Goal: Task Accomplishment & Management: Manage account settings

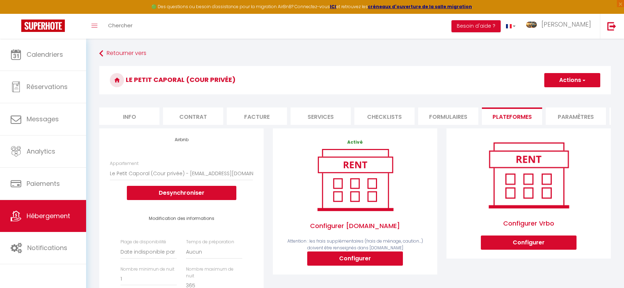
select select "16759-997128926679330052"
select select "well_reviewed_guests"
select select "EUR"
select select "16759"
select select "+ 15 %"
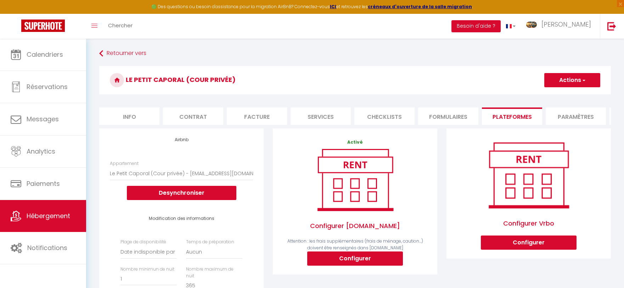
select select "+ 45 %"
click at [572, 83] on button "Actions" at bounding box center [572, 80] width 56 height 14
click at [562, 97] on link "Enregistrer" at bounding box center [572, 95] width 56 height 9
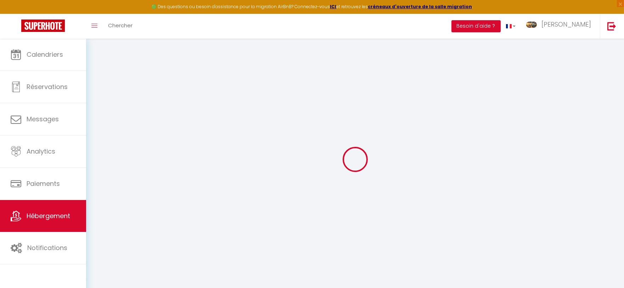
select select "well_reviewed_guests"
select select "EUR"
select select "16759"
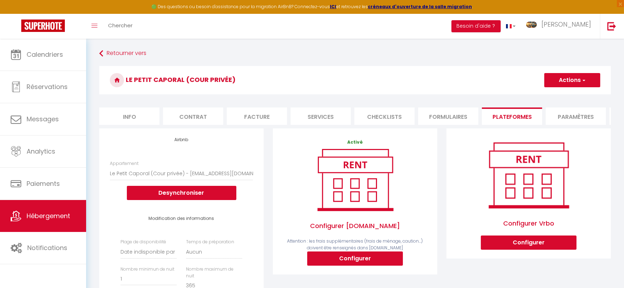
click at [582, 84] on button "Actions" at bounding box center [572, 80] width 56 height 14
click at [566, 96] on link "Enregistrer" at bounding box center [572, 95] width 56 height 9
select select "well_reviewed_guests"
select select "EUR"
select select "16759"
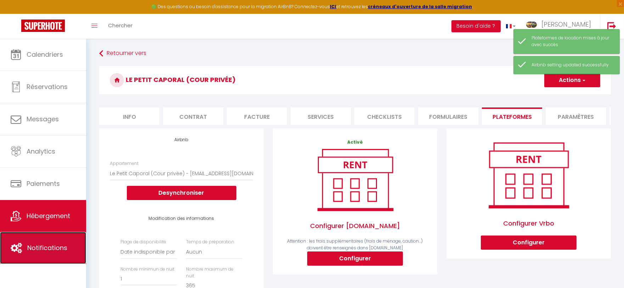
click at [44, 249] on span "Notifications" at bounding box center [47, 247] width 40 height 9
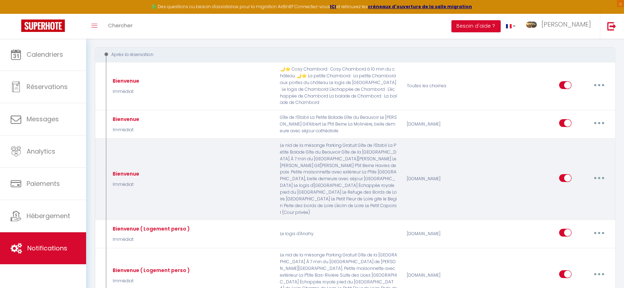
scroll to position [79, 0]
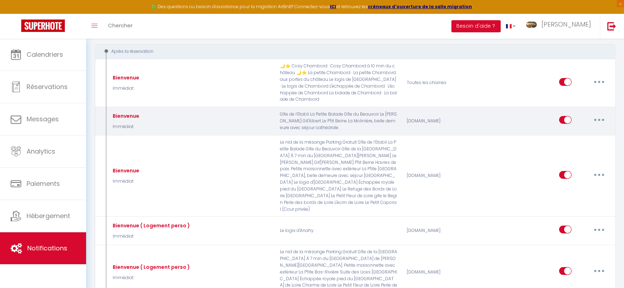
click at [596, 120] on button "button" at bounding box center [599, 119] width 20 height 11
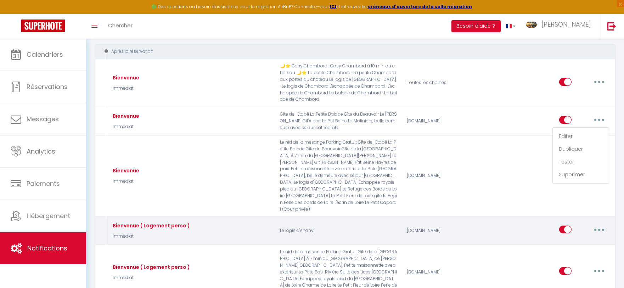
click at [475, 230] on div "[DOMAIN_NAME]" at bounding box center [444, 230] width 85 height 21
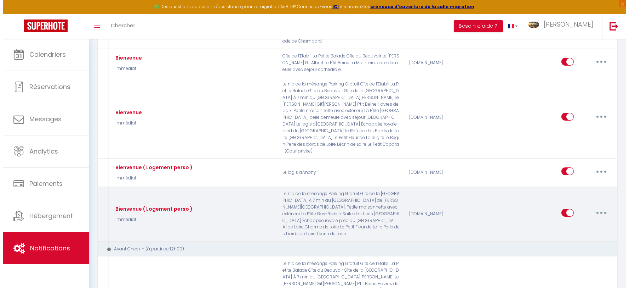
scroll to position [157, 0]
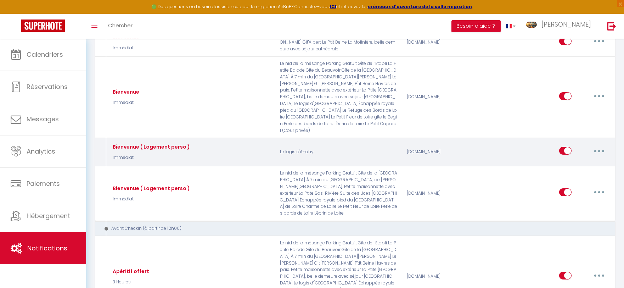
click at [601, 149] on button "button" at bounding box center [599, 150] width 20 height 11
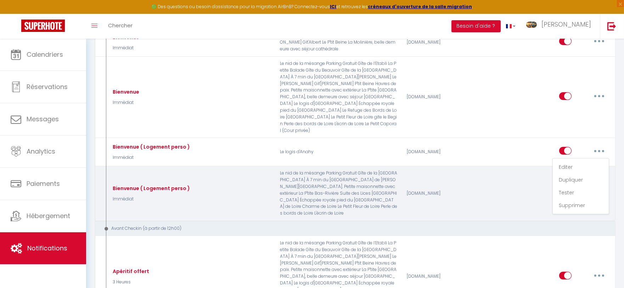
click at [522, 193] on div "Editer Dupliquer Tester Supprimer" at bounding box center [550, 193] width 127 height 47
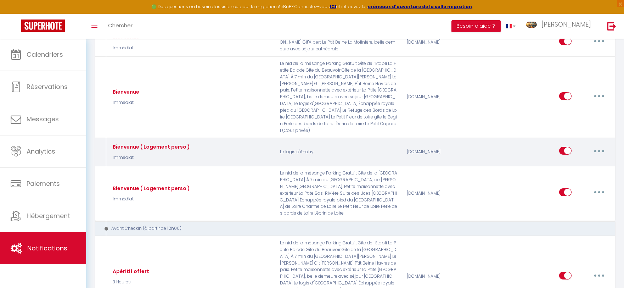
click at [604, 150] on button "button" at bounding box center [599, 150] width 20 height 11
click at [579, 165] on link "Editer" at bounding box center [580, 167] width 52 height 12
type input "Bienvenue ( Logement perso )"
select select "Immédiat"
select select "if_booking_is_paid"
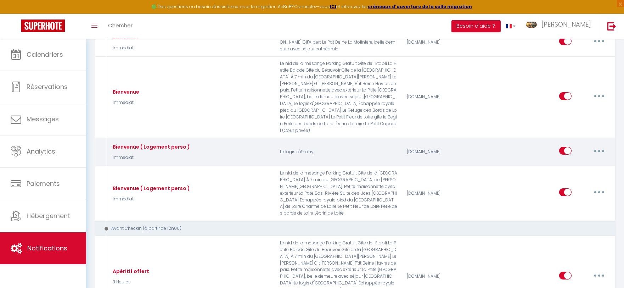
checkbox input "true"
checkbox input "false"
checkbox input "true"
radio input "true"
type input "Bienvenue"
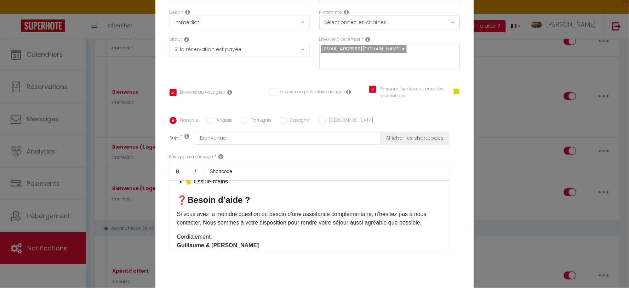
scroll to position [579, 0]
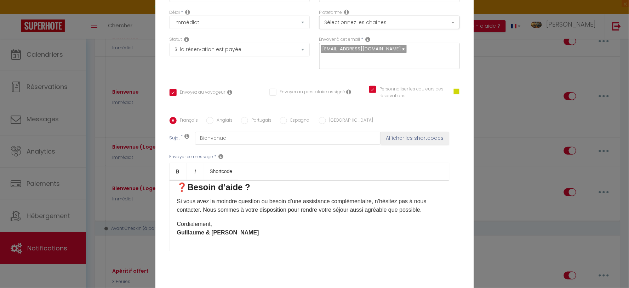
click at [453, 273] on div "Titre * Bienvenue ( Logement perso ) Pour cet hébergement Sélectionner les hébe…" at bounding box center [314, 117] width 319 height 339
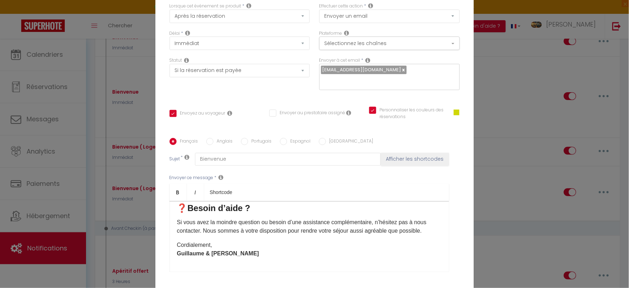
scroll to position [0, 0]
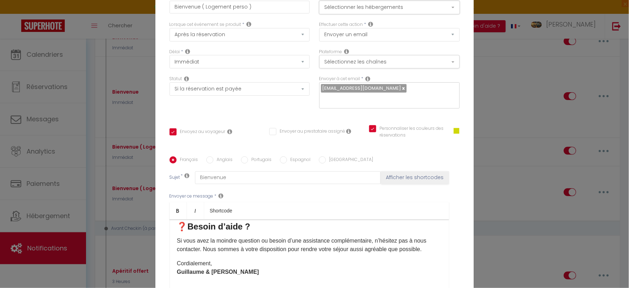
click at [358, 6] on button "Sélectionner les hébergements" at bounding box center [389, 7] width 141 height 13
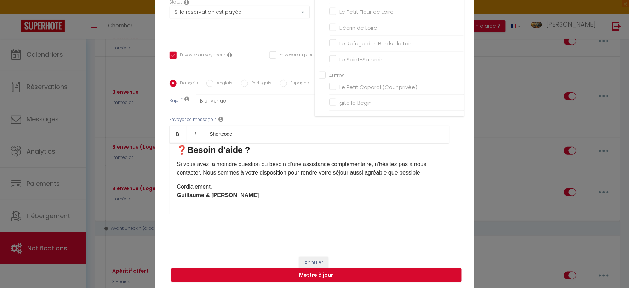
scroll to position [77, 0]
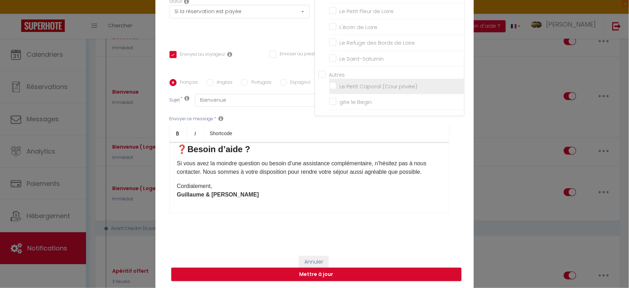
click at [331, 84] on input "Le Petit Caporal (Cour privée)" at bounding box center [396, 86] width 135 height 7
checkbox input "true"
checkbox input "false"
checkbox input "true"
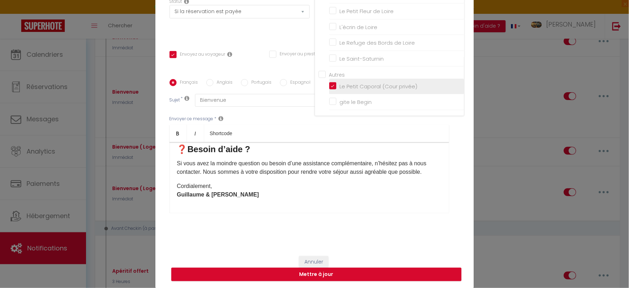
checkbox input "false"
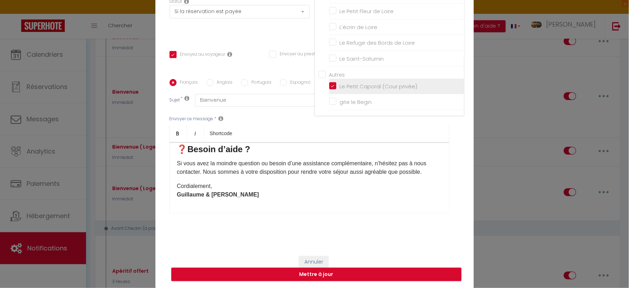
checkbox input "false"
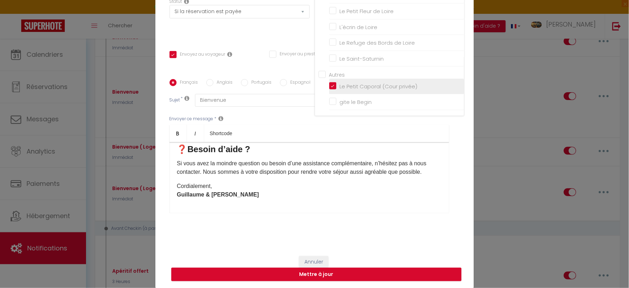
checkbox input "false"
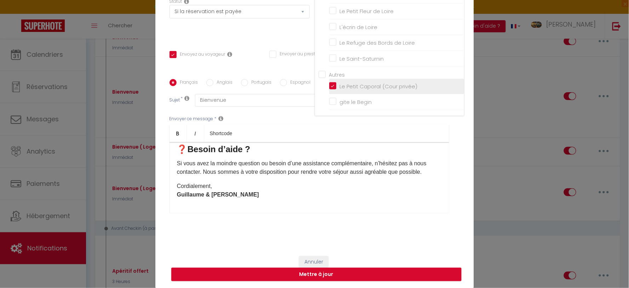
checkbox input "false"
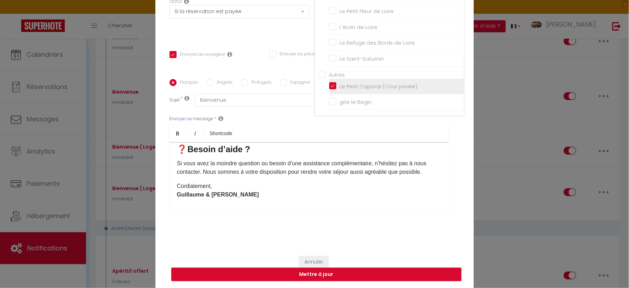
checkbox input "false"
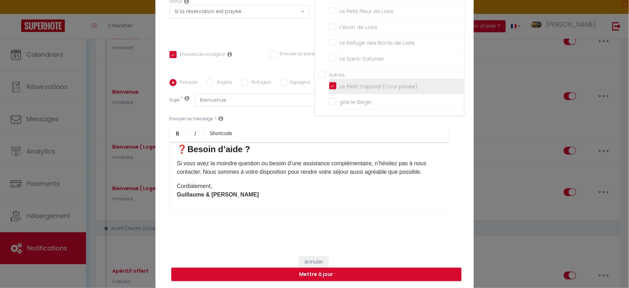
checkbox input "false"
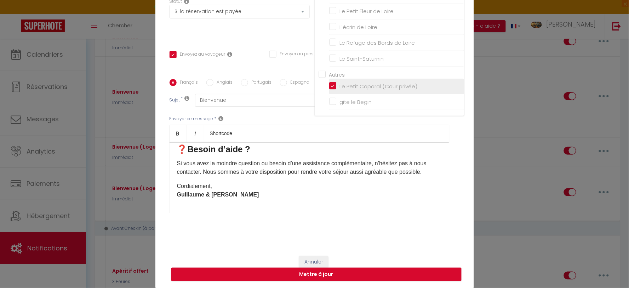
checkbox input "false"
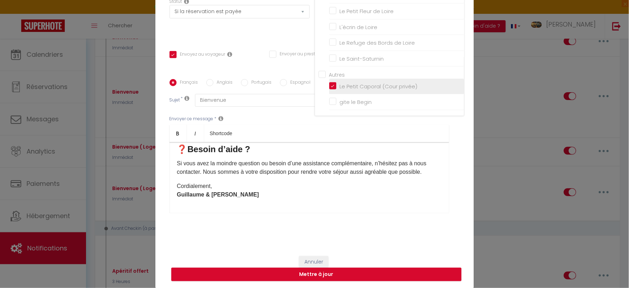
checkbox input "false"
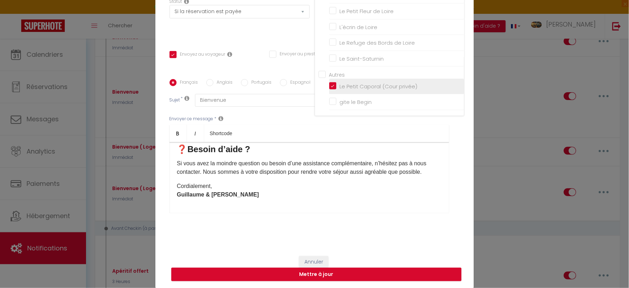
checkbox input "false"
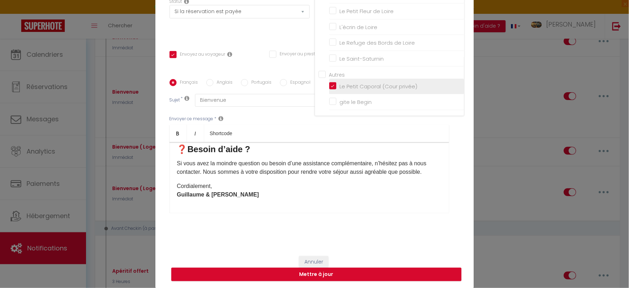
checkbox input "false"
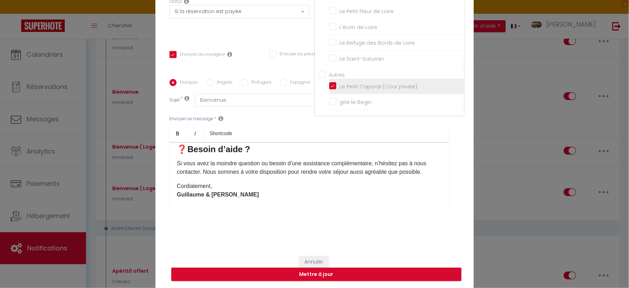
checkbox input "false"
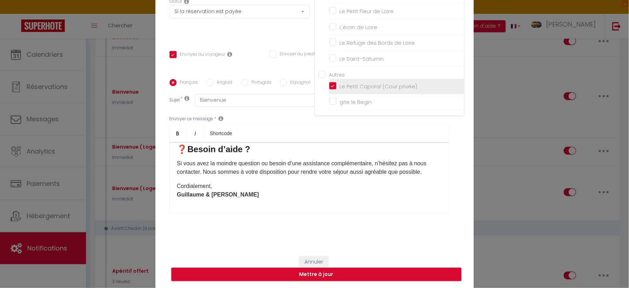
checkbox input "false"
click at [459, 136] on div "Titre * Bienvenue ( Logement perso ) Pour cet hébergement Sélectionner les hébe…" at bounding box center [314, 79] width 319 height 339
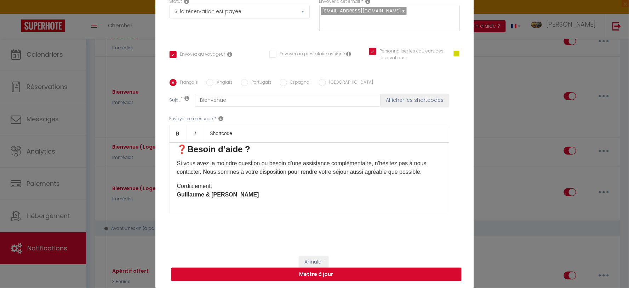
click at [355, 273] on button "Mettre à jour" at bounding box center [316, 273] width 290 height 13
checkbox input "true"
checkbox input "false"
checkbox input "true"
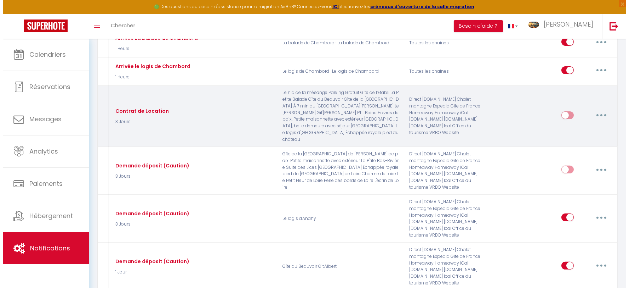
scroll to position [590, 0]
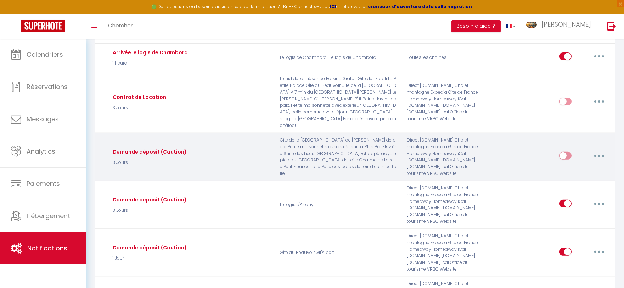
click at [599, 157] on icon "button" at bounding box center [599, 156] width 2 height 2
click at [590, 171] on link "Editer" at bounding box center [580, 172] width 52 height 12
type input "Demande déposit (Caution)"
select select "3 Jours"
select select "if_booking_is_paid"
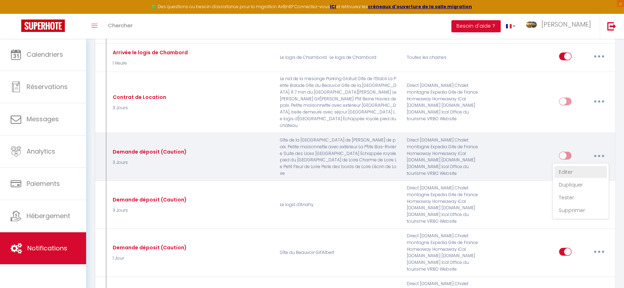
checkbox input "true"
checkbox input "false"
radio input "true"
type input "Déposit ( Caution )"
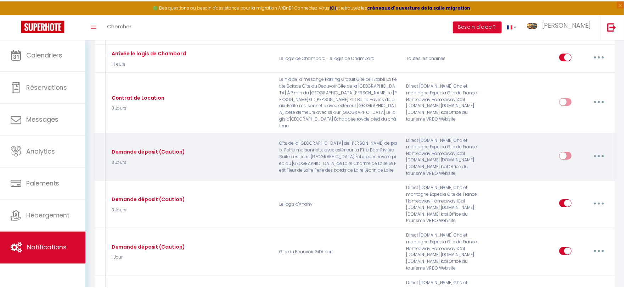
scroll to position [72, 0]
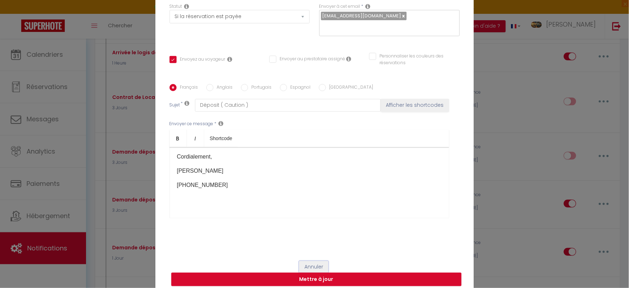
click at [316, 261] on button "Annuler" at bounding box center [313, 267] width 29 height 12
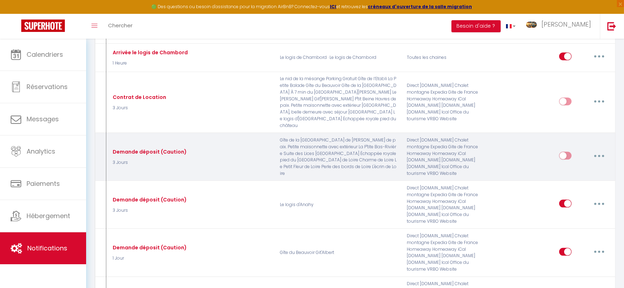
click at [600, 157] on button "button" at bounding box center [599, 155] width 20 height 11
click at [578, 186] on link "Dupliquer" at bounding box center [580, 184] width 52 height 12
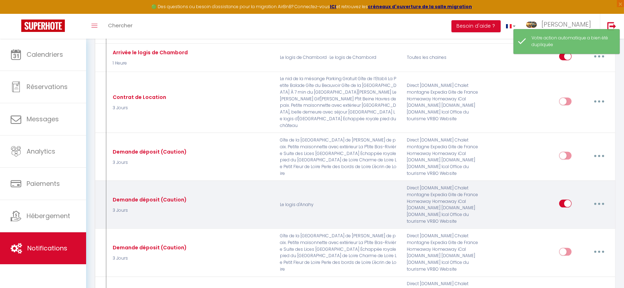
checkbox input "false"
checkbox input "true"
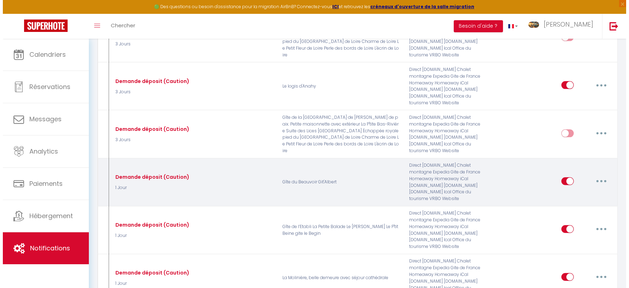
scroll to position [669, 0]
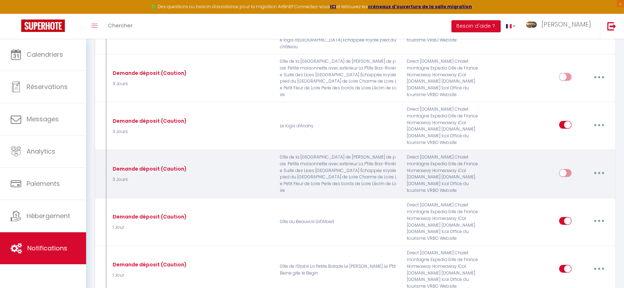
click at [600, 175] on button "button" at bounding box center [599, 172] width 20 height 11
click at [589, 189] on link "Editer" at bounding box center [580, 189] width 52 height 12
type input "Demande déposit (Caution)"
select select "3 Jours"
select select "if_booking_is_paid"
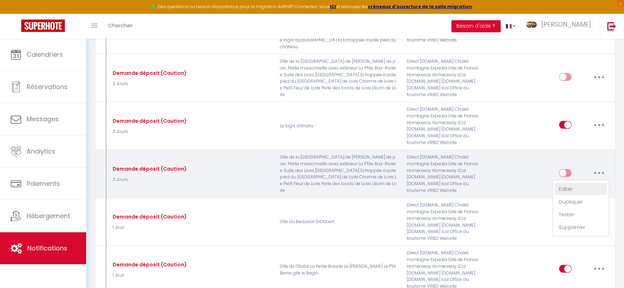
checkbox input "true"
checkbox input "false"
radio input "true"
type input "Déposit ( Caution )"
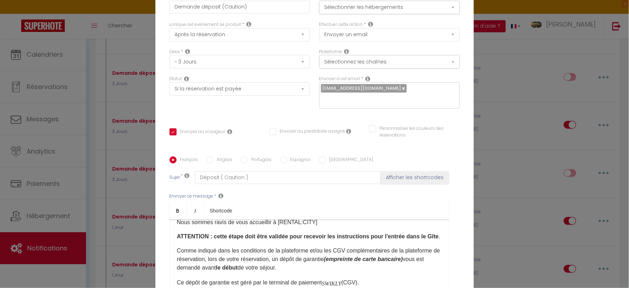
scroll to position [0, 0]
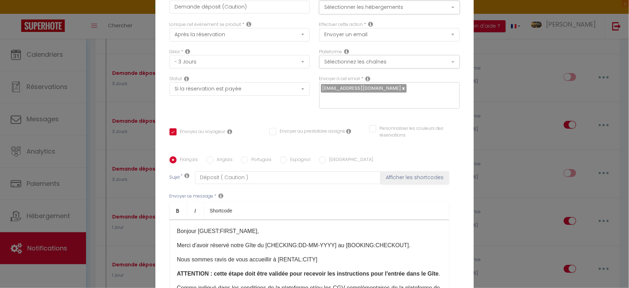
click at [420, 14] on button "Sélectionner les hébergements" at bounding box center [389, 7] width 141 height 13
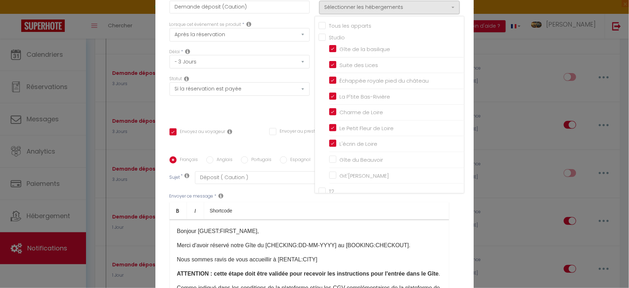
click at [339, 27] on input "Tous les apparts" at bounding box center [392, 25] width 146 height 7
checkbox input "true"
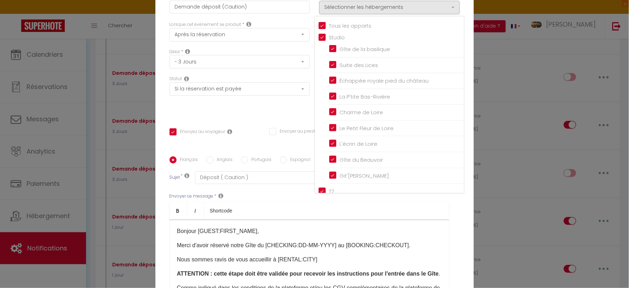
checkbox input "true"
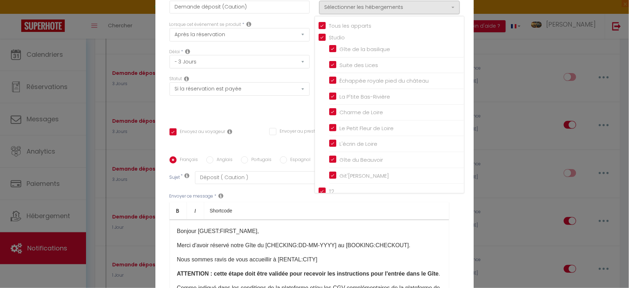
checkbox input "true"
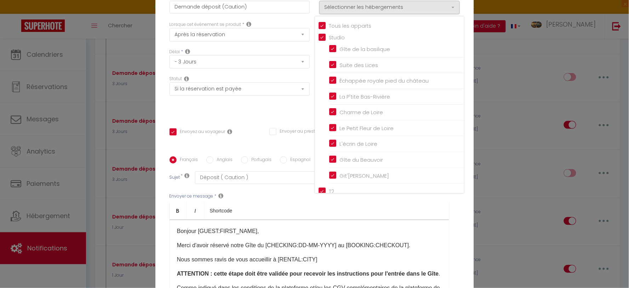
checkbox input "true"
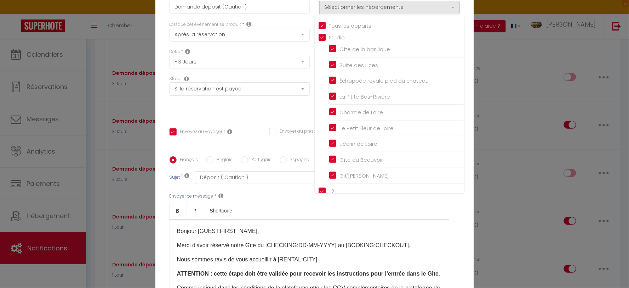
checkbox input "true"
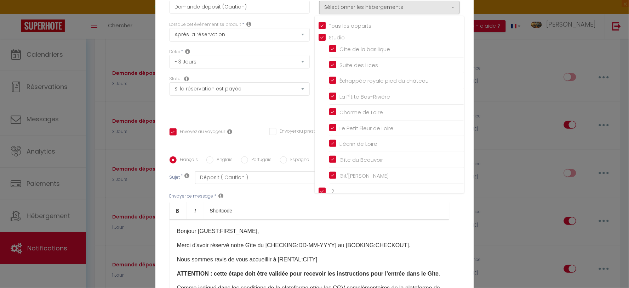
checkbox input "true"
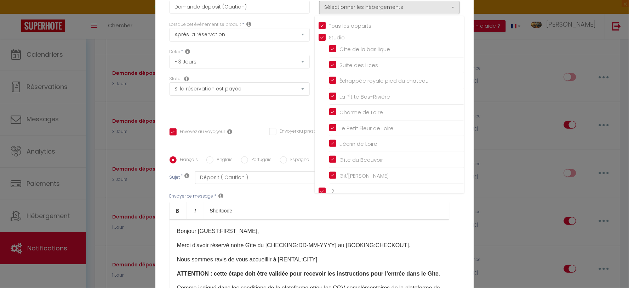
checkbox input "true"
checkbox input "false"
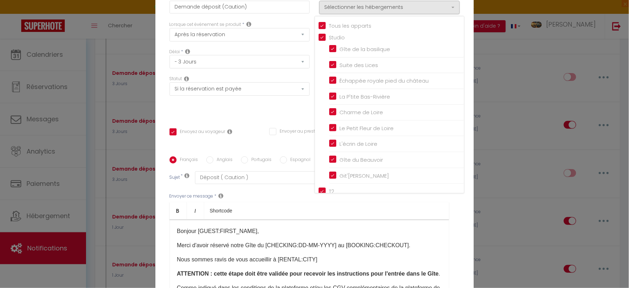
checkbox input "false"
click at [339, 29] on input "Tous les apparts" at bounding box center [392, 25] width 146 height 7
checkbox input "false"
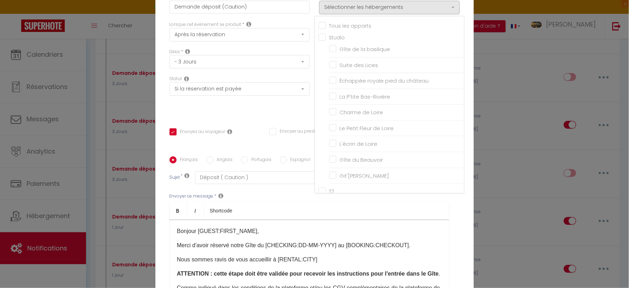
checkbox input "false"
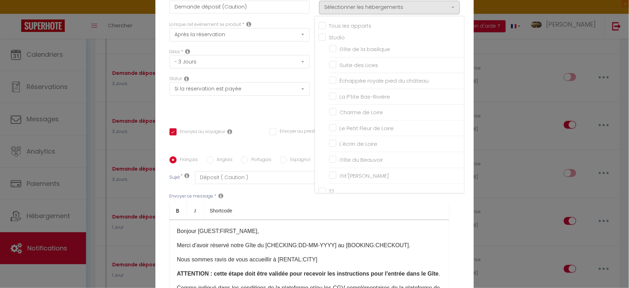
checkbox input "false"
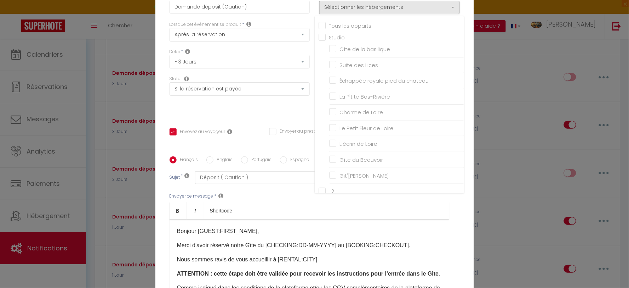
checkbox input "false"
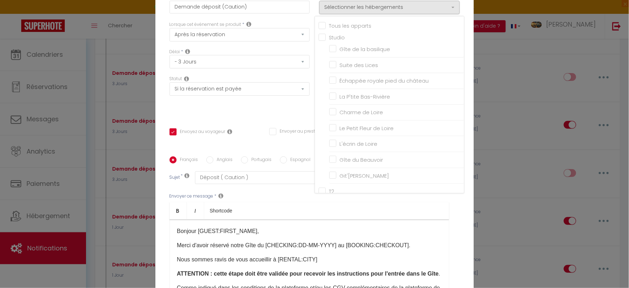
checkbox input "false"
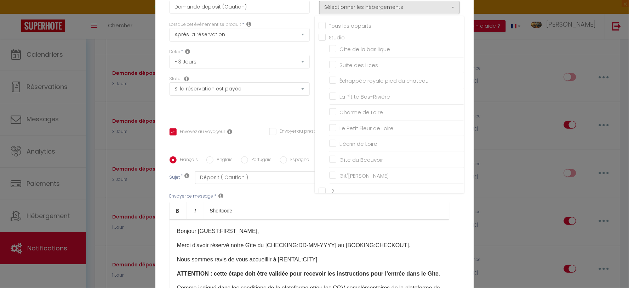
checkbox input "false"
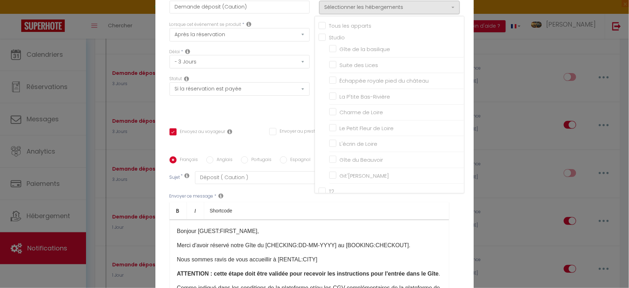
checkbox input "false"
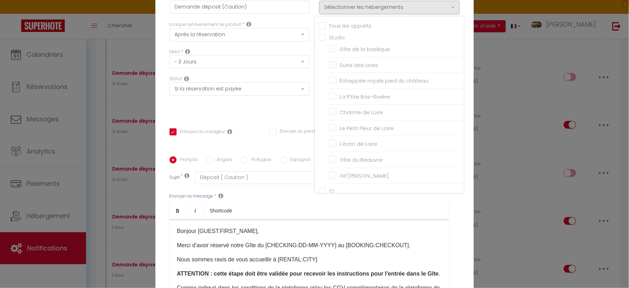
checkbox input "false"
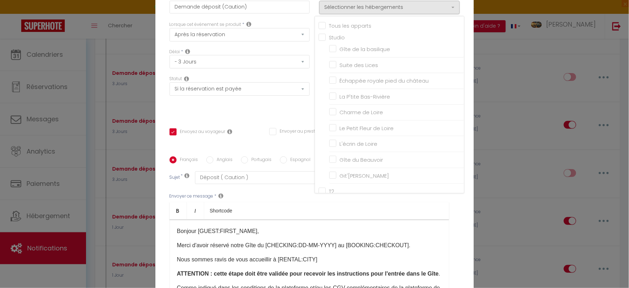
checkbox input "false"
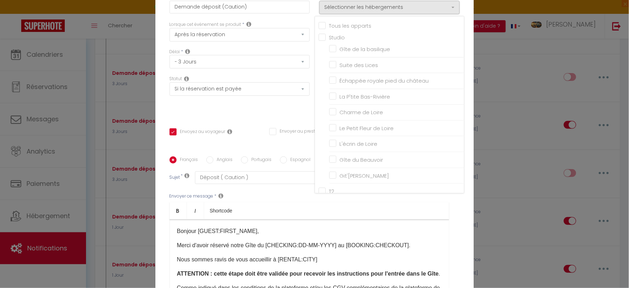
checkbox input "false"
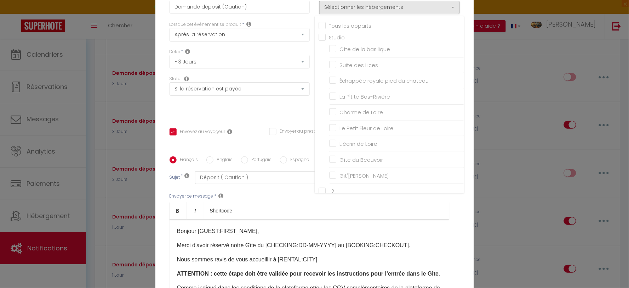
checkbox input "false"
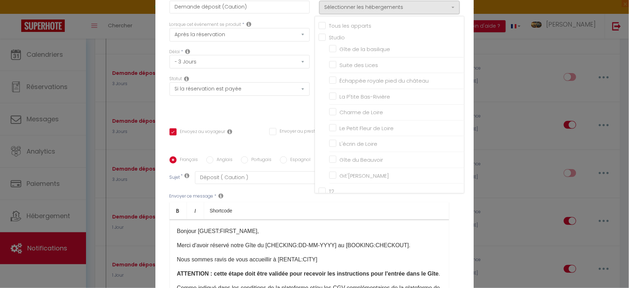
checkbox input "false"
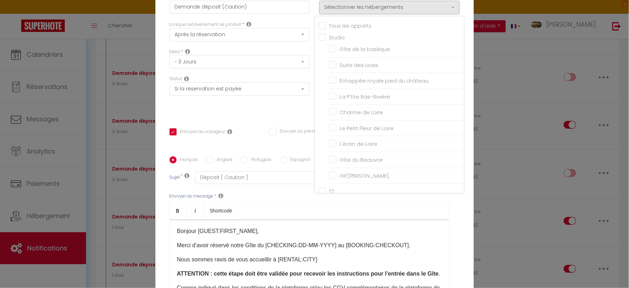
checkbox input "false"
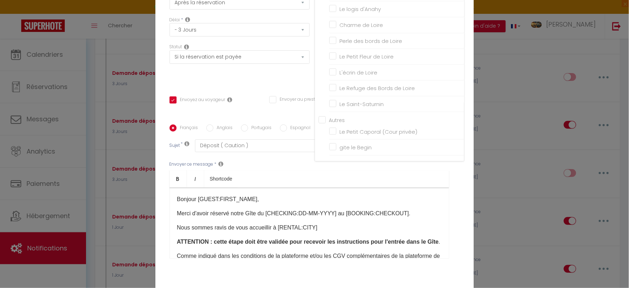
scroll to position [72, 0]
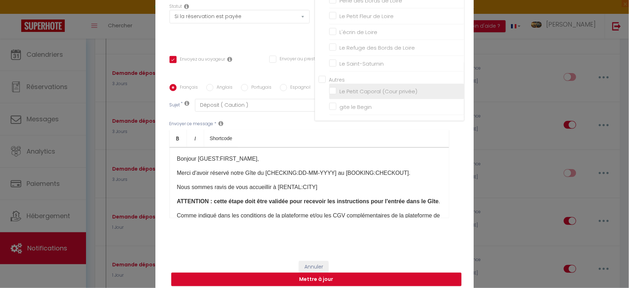
click at [331, 95] on input "Le Petit Caporal (Cour privée)" at bounding box center [396, 90] width 135 height 7
click at [458, 140] on div "Français Anglais Portugais Espagnol Italien Sujet * Déposit ( Caution ) Affiche…" at bounding box center [315, 155] width 294 height 143
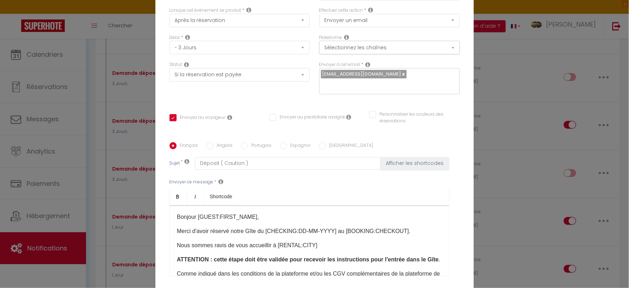
scroll to position [39, 0]
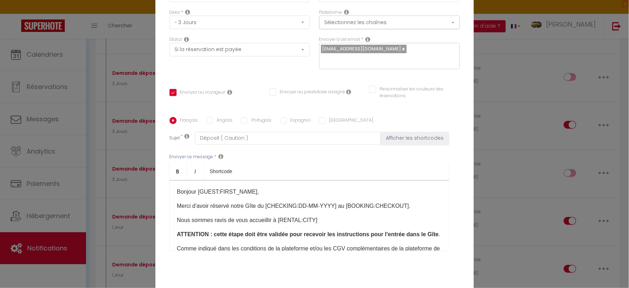
click at [369, 86] on input "Personnaliser les couleurs des réservations" at bounding box center [410, 89] width 82 height 7
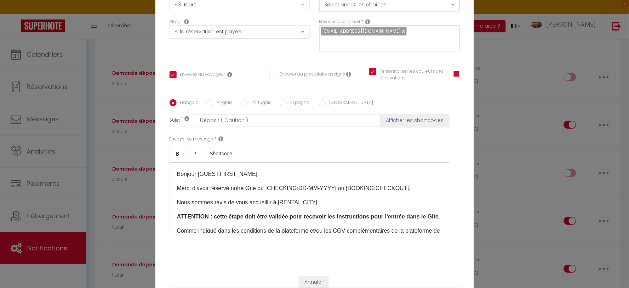
scroll to position [72, 0]
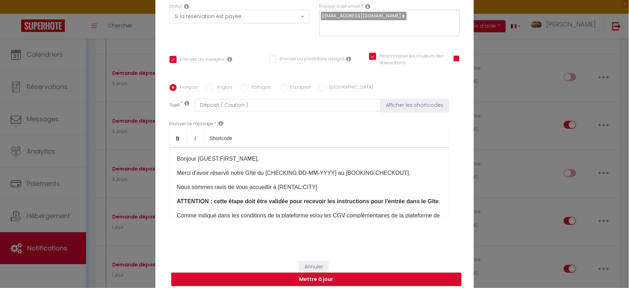
click at [215, 84] on label "Anglais" at bounding box center [223, 88] width 19 height 8
click at [214, 84] on input "Anglais" at bounding box center [209, 87] width 7 height 7
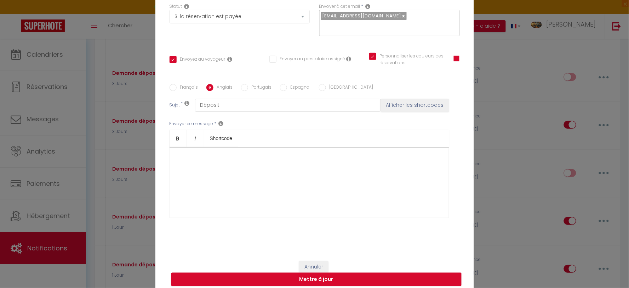
click at [260, 84] on label "Portugais" at bounding box center [260, 88] width 24 height 8
click at [248, 84] on input "Portugais" at bounding box center [244, 87] width 7 height 7
click at [287, 84] on label "Espagnol" at bounding box center [299, 88] width 24 height 8
click at [285, 84] on input "Espagnol" at bounding box center [283, 87] width 7 height 7
drag, startPoint x: 324, startPoint y: 84, endPoint x: 312, endPoint y: 83, distance: 11.7
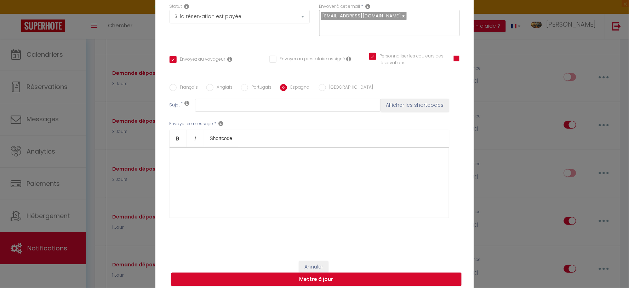
click at [326, 85] on label "[GEOGRAPHIC_DATA]" at bounding box center [349, 88] width 47 height 8
click at [324, 85] on input "[GEOGRAPHIC_DATA]" at bounding box center [322, 87] width 7 height 7
click at [186, 84] on label "Français" at bounding box center [188, 88] width 22 height 8
click at [177, 84] on input "Français" at bounding box center [173, 87] width 7 height 7
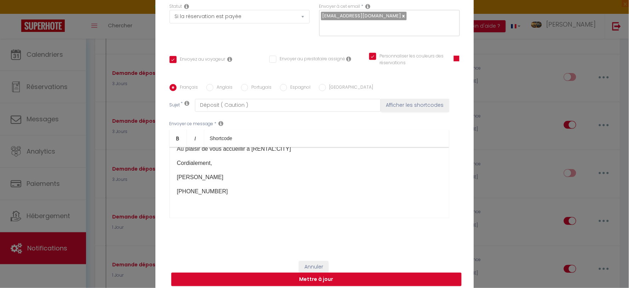
scroll to position [235, 0]
click at [355, 273] on button "Mettre à jour" at bounding box center [316, 278] width 290 height 13
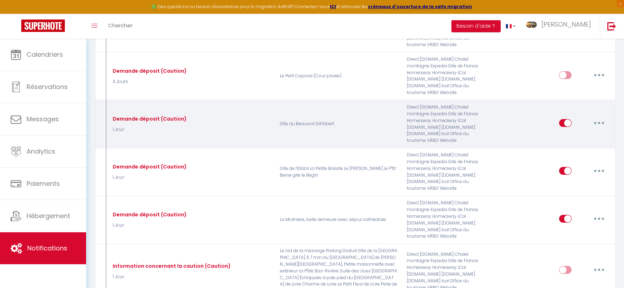
scroll to position [748, 0]
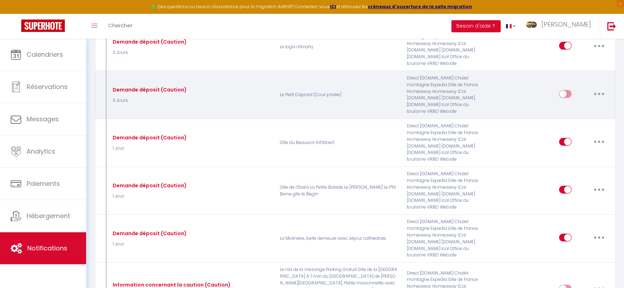
click at [567, 93] on input "checkbox" at bounding box center [565, 95] width 12 height 11
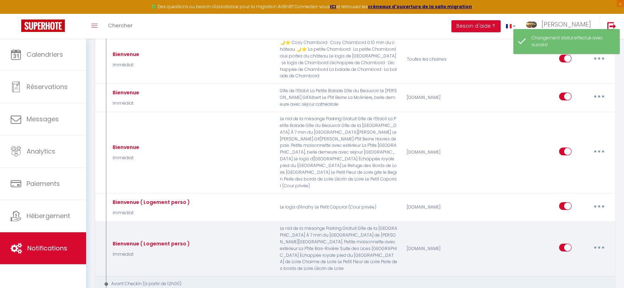
scroll to position [0, 0]
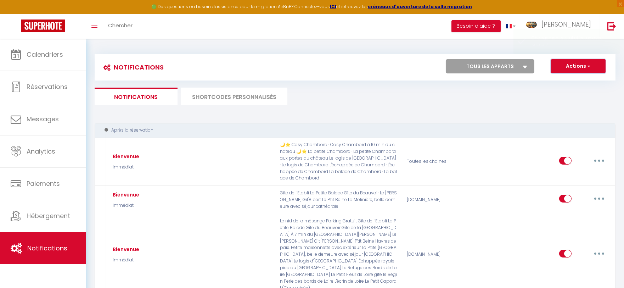
click at [569, 72] on button "Actions" at bounding box center [578, 66] width 55 height 14
click at [473, 89] on ul "Notifications SHORTCODES PERSONNALISÉS" at bounding box center [355, 95] width 521 height 17
